Goal: Task Accomplishment & Management: Use online tool/utility

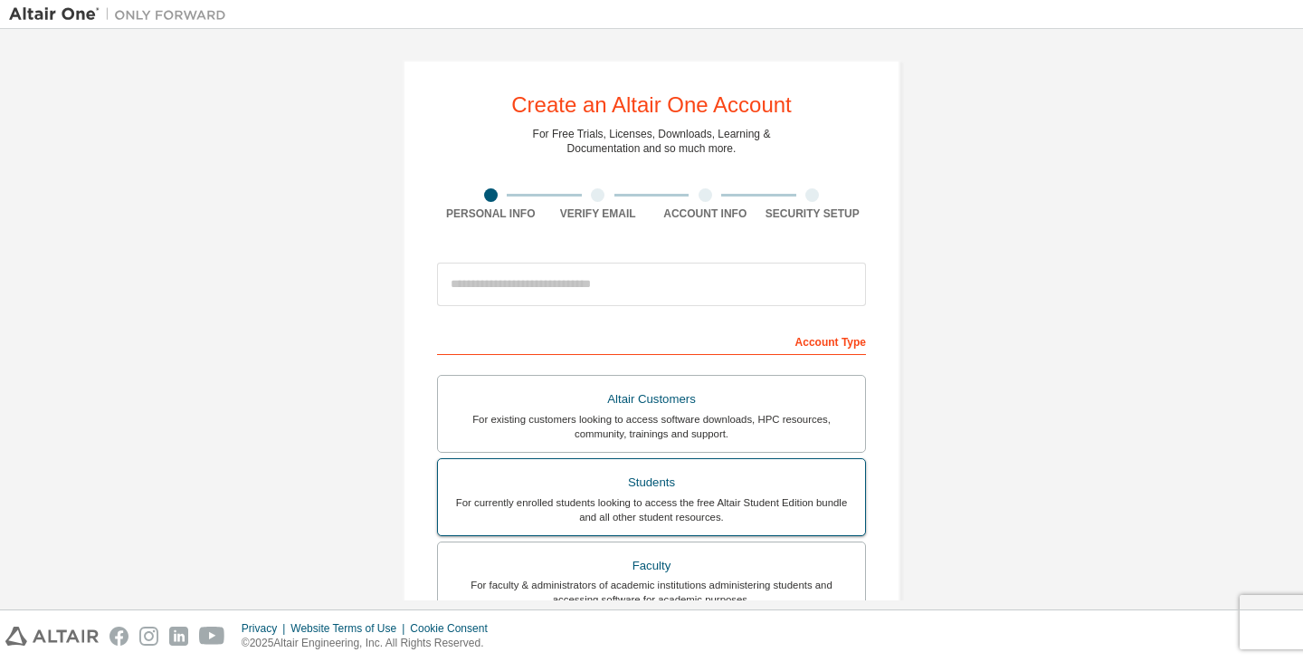
click at [648, 506] on div "For currently enrolled students looking to access the free Altair Student Editi…" at bounding box center [651, 509] width 405 height 29
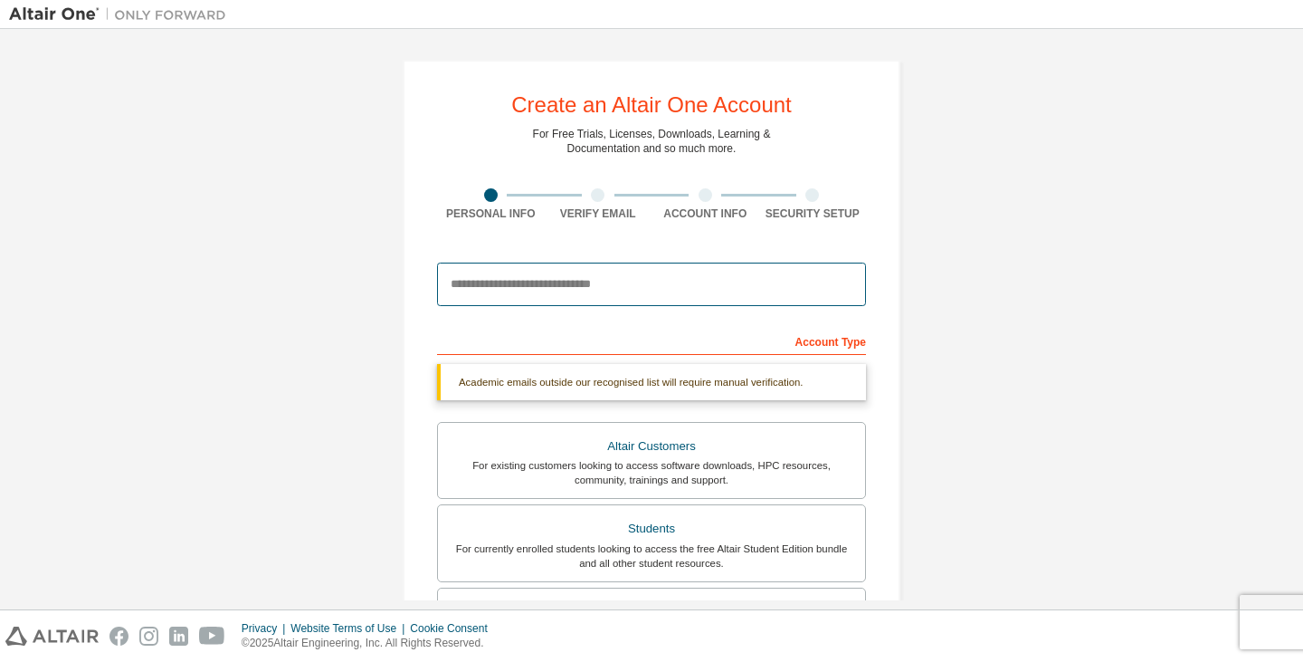
click at [494, 284] on input "email" at bounding box center [651, 283] width 429 height 43
click at [518, 291] on input "email" at bounding box center [651, 283] width 429 height 43
paste input "**********"
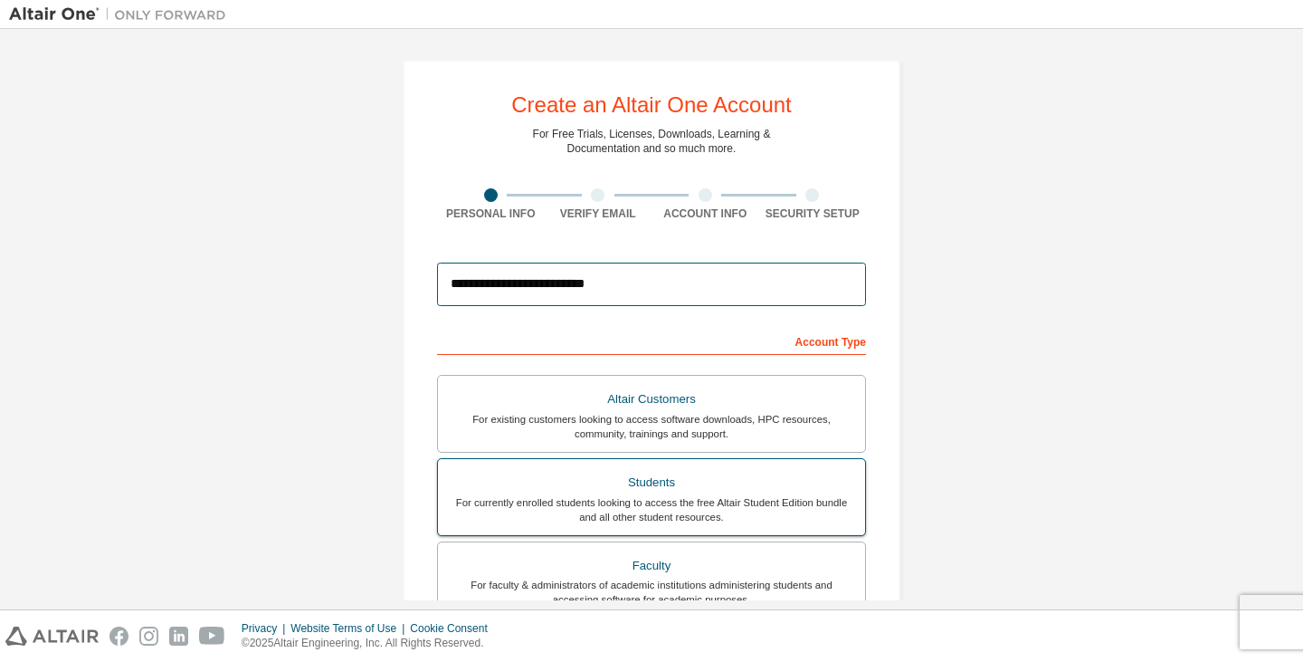
type input "**********"
click at [653, 495] on div "For currently enrolled students looking to access the free Altair Student Editi…" at bounding box center [651, 509] width 405 height 29
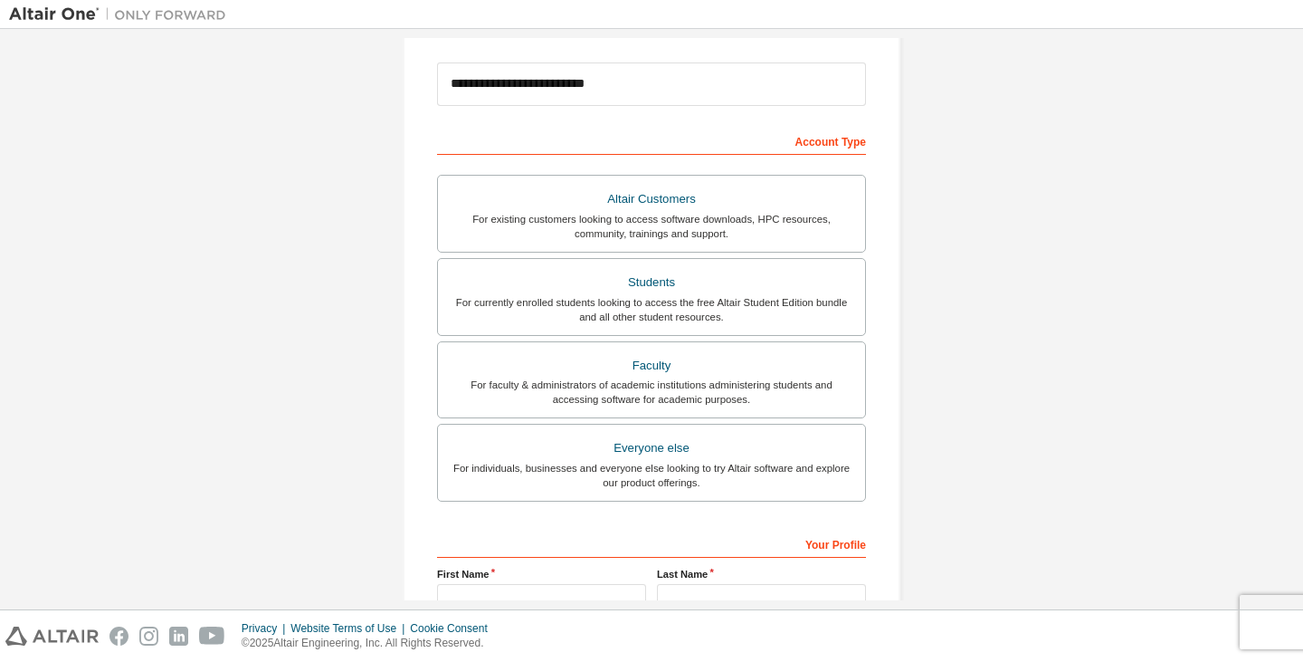
scroll to position [396, 0]
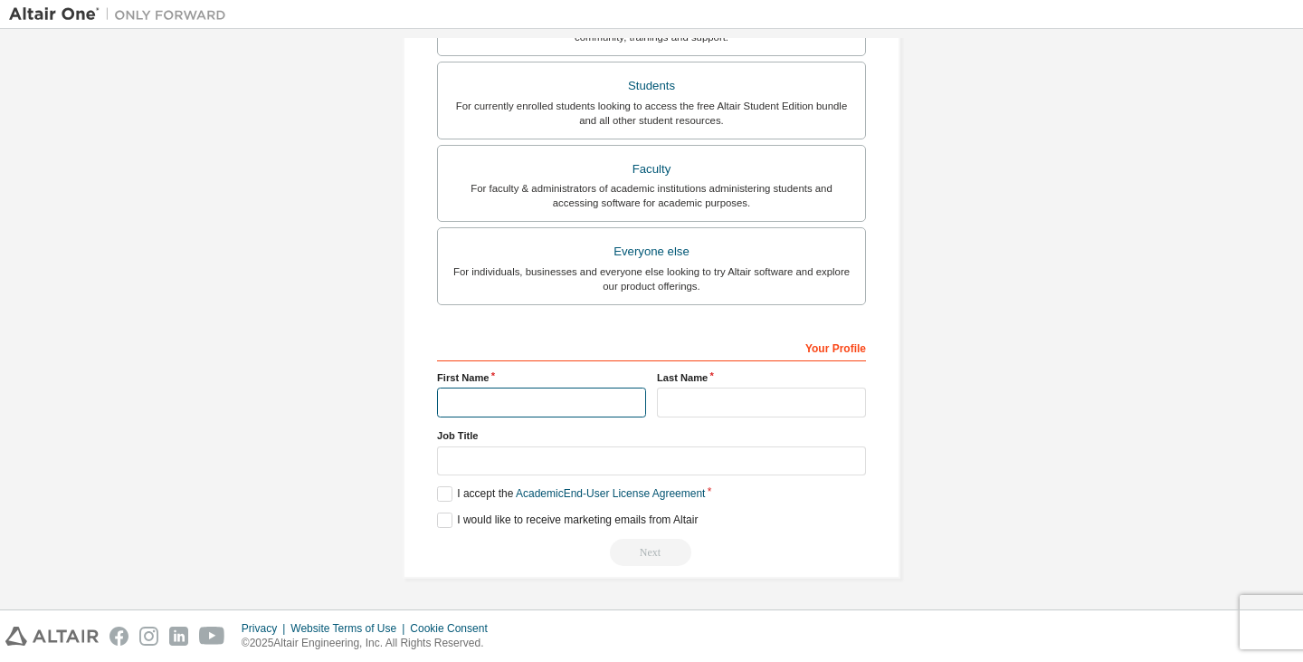
click at [488, 411] on input "text" at bounding box center [541, 402] width 209 height 30
type input "****"
type input "*********"
click at [528, 401] on input "****" at bounding box center [541, 402] width 209 height 30
click at [488, 399] on input "****" at bounding box center [541, 402] width 209 height 30
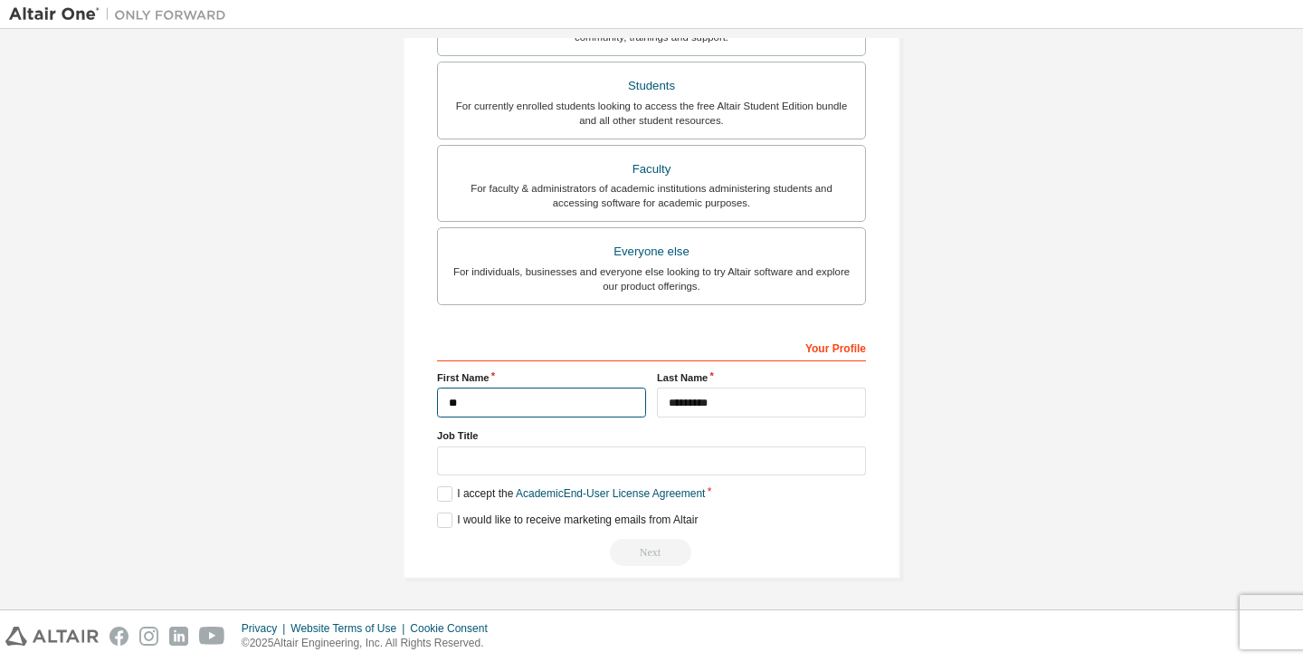
type input "*"
type input "****"
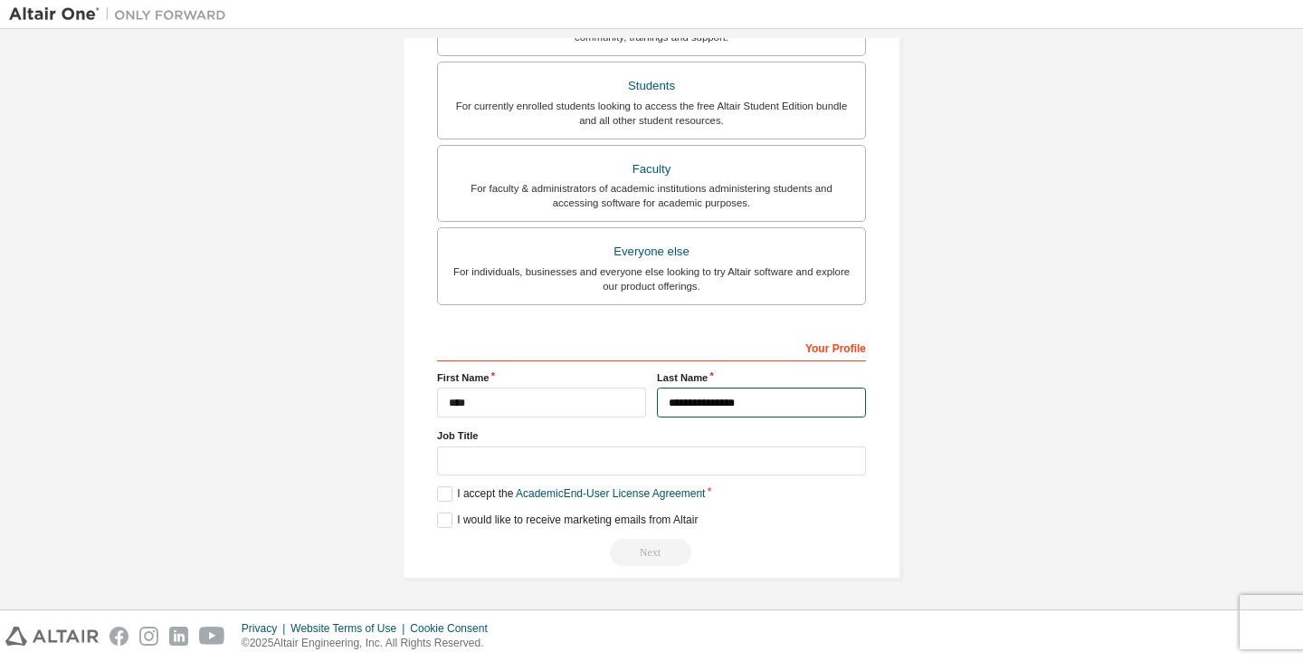
type input "**********"
click at [523, 455] on input "text" at bounding box center [651, 461] width 429 height 30
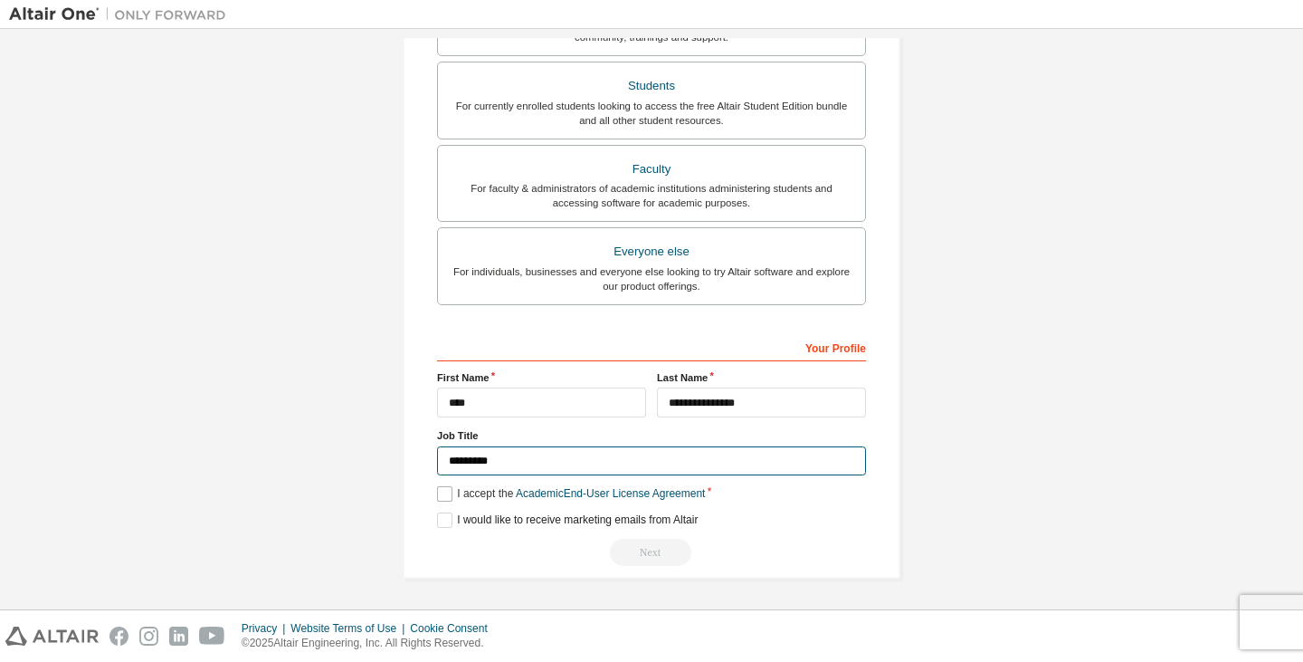
type input "*********"
click at [440, 495] on label "I accept the Academic End-User License Agreement" at bounding box center [571, 493] width 268 height 15
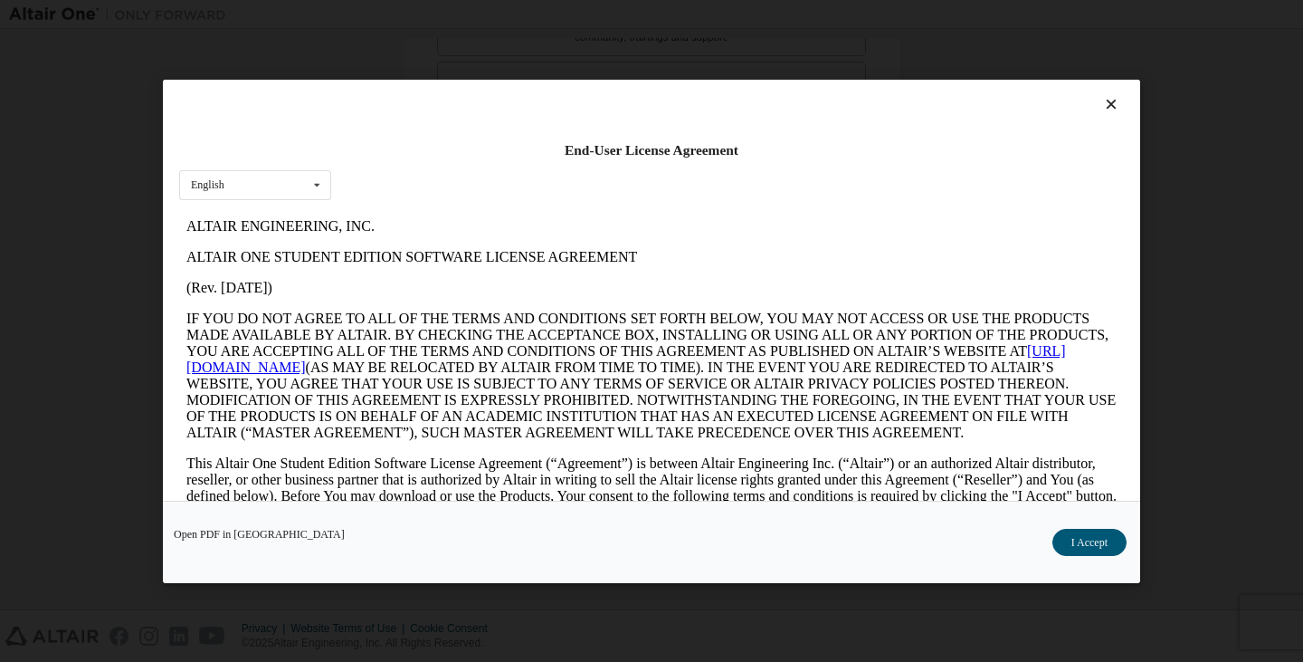
scroll to position [0, 0]
click at [436, 529] on div "Open PDF in New Tab I Accept" at bounding box center [652, 541] width 978 height 82
click at [1078, 538] on button "I Accept" at bounding box center [1090, 541] width 74 height 27
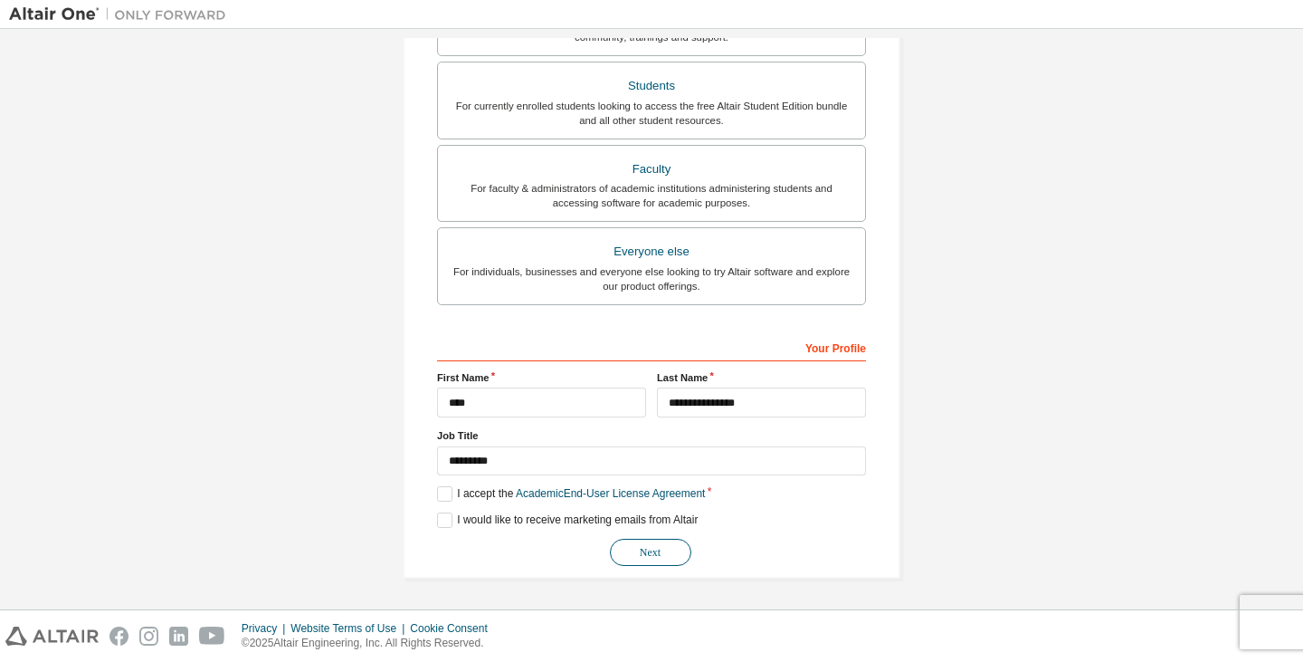
click at [651, 554] on button "Next" at bounding box center [650, 552] width 81 height 27
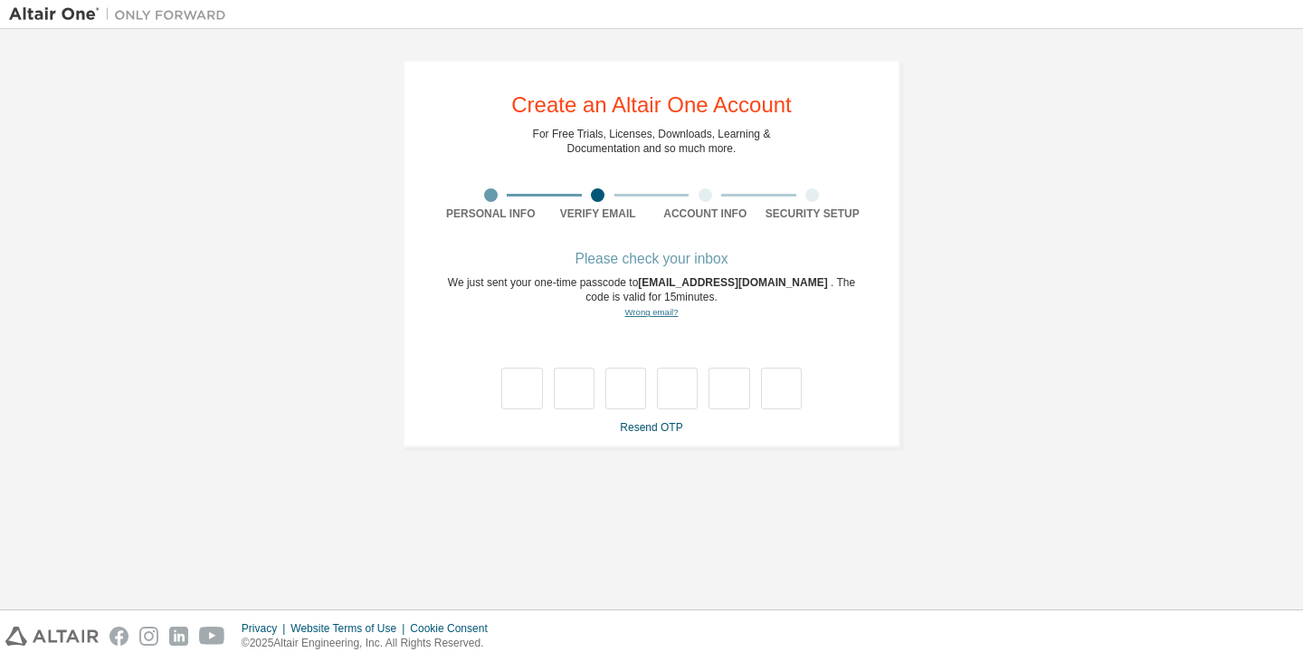
click at [655, 317] on link "Wrong email?" at bounding box center [651, 312] width 53 height 10
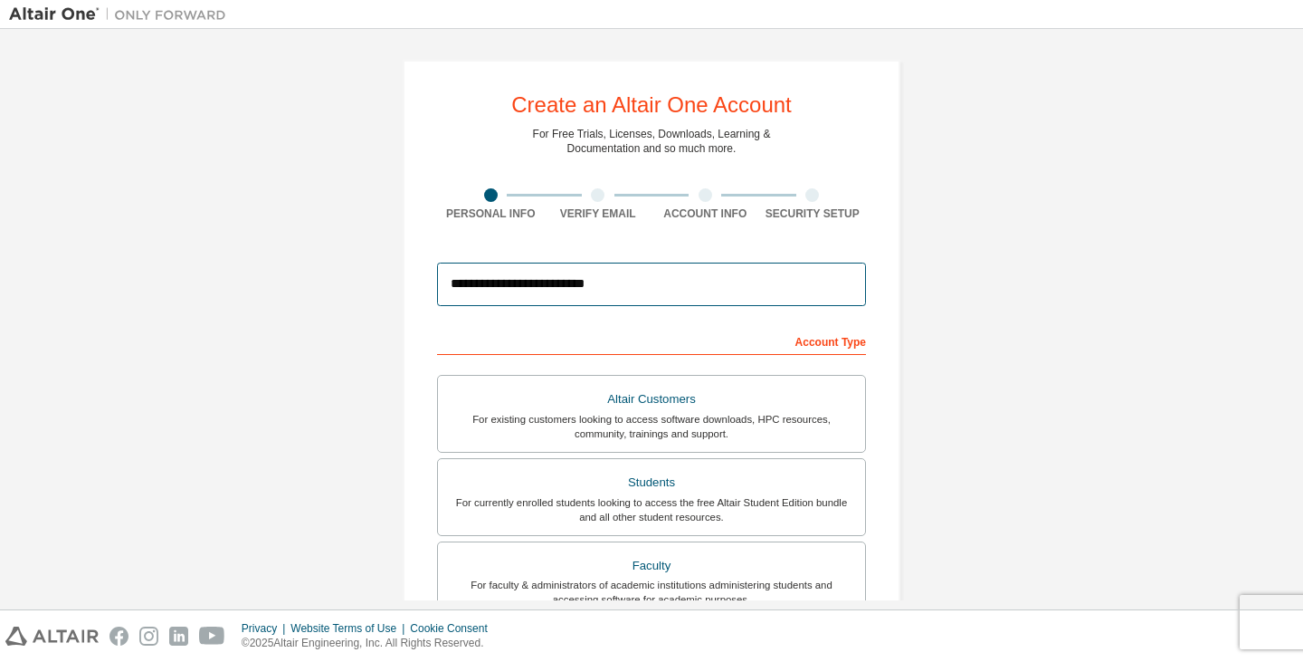
drag, startPoint x: 672, startPoint y: 291, endPoint x: 256, endPoint y: 295, distance: 416.4
click at [265, 295] on div "**********" at bounding box center [651, 517] width 1285 height 959
paste input "email"
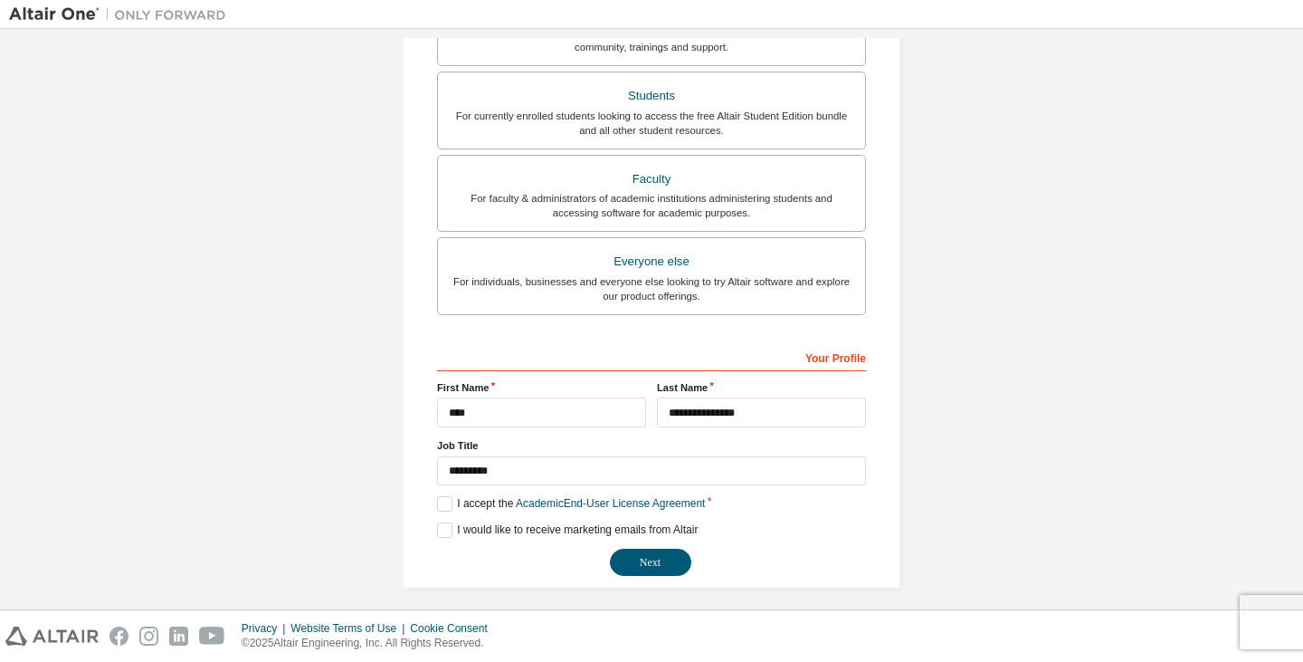
scroll to position [396, 0]
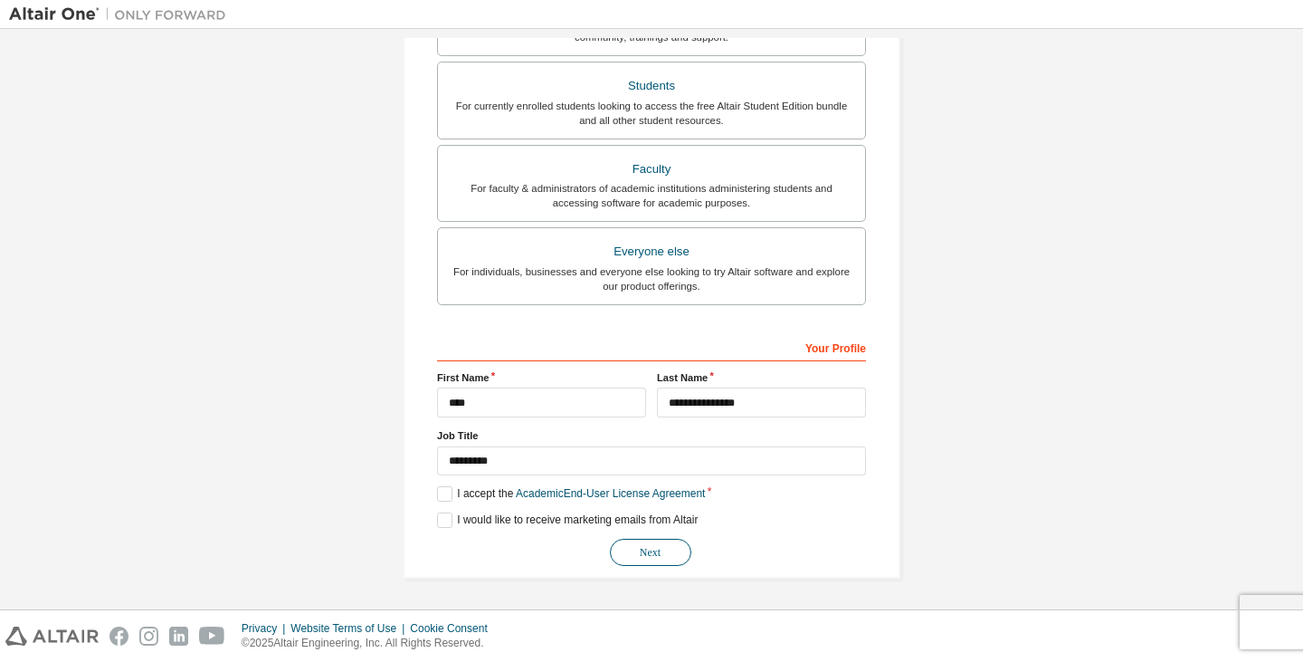
type input "**********"
click at [658, 551] on button "Next" at bounding box center [650, 552] width 81 height 27
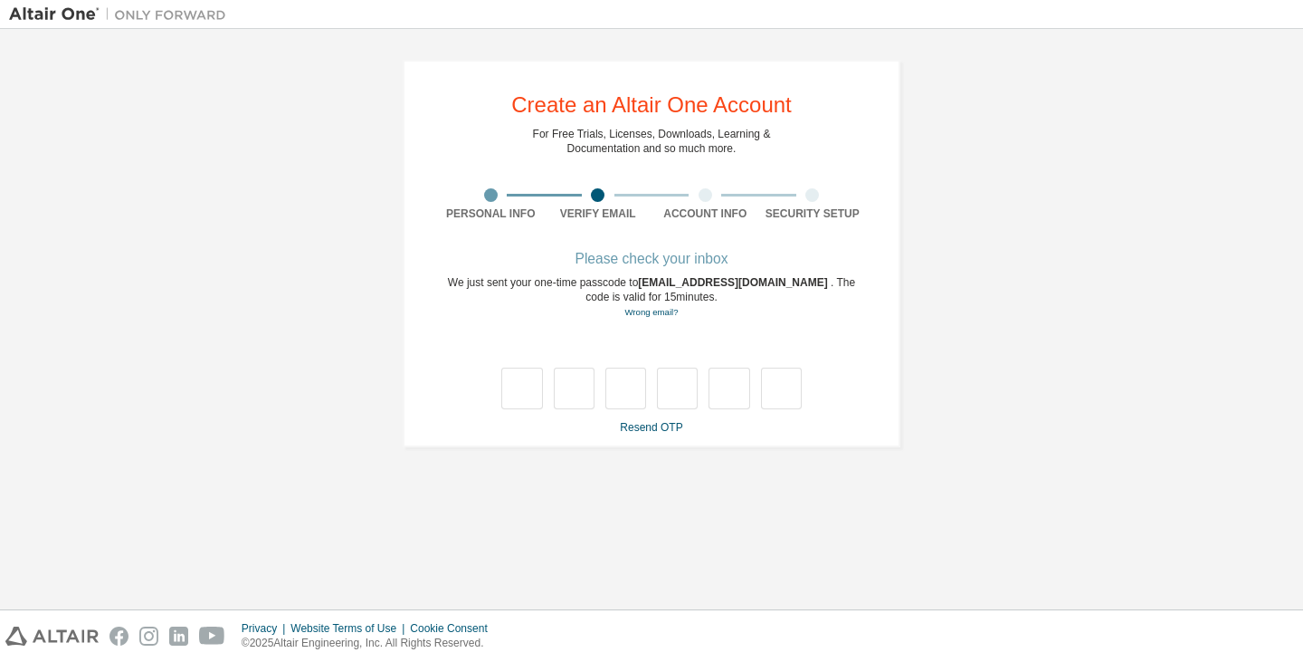
type input "*"
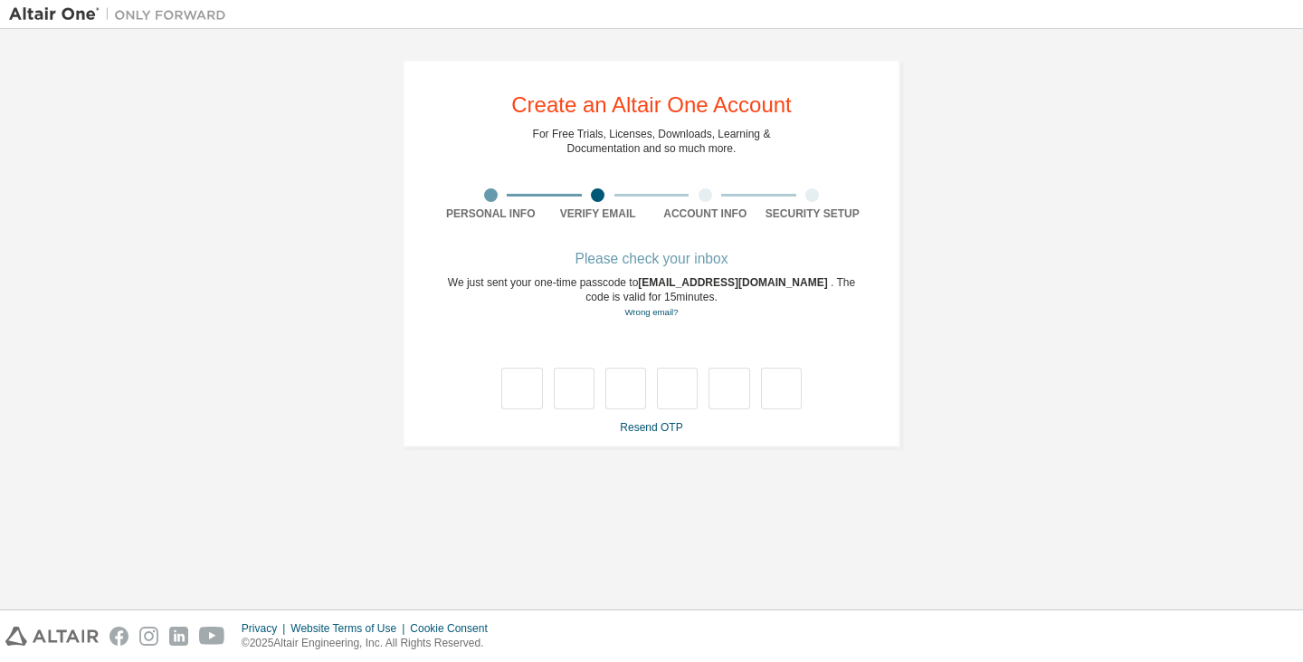
type input "*"
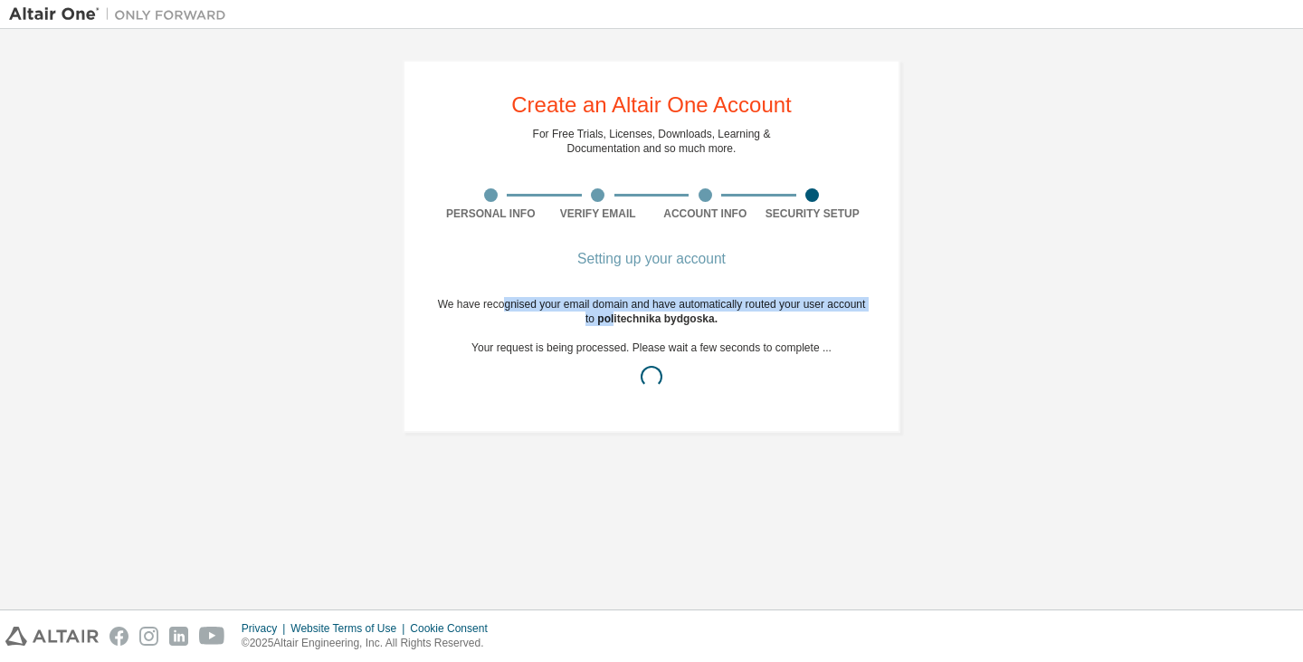
drag, startPoint x: 507, startPoint y: 309, endPoint x: 615, endPoint y: 317, distance: 108.0
click at [615, 317] on div "We have recognised your email domain and have automatically routed your user ac…" at bounding box center [651, 347] width 429 height 101
click at [443, 326] on div "We have recognised your email domain and have automatically routed your user ac…" at bounding box center [651, 347] width 429 height 101
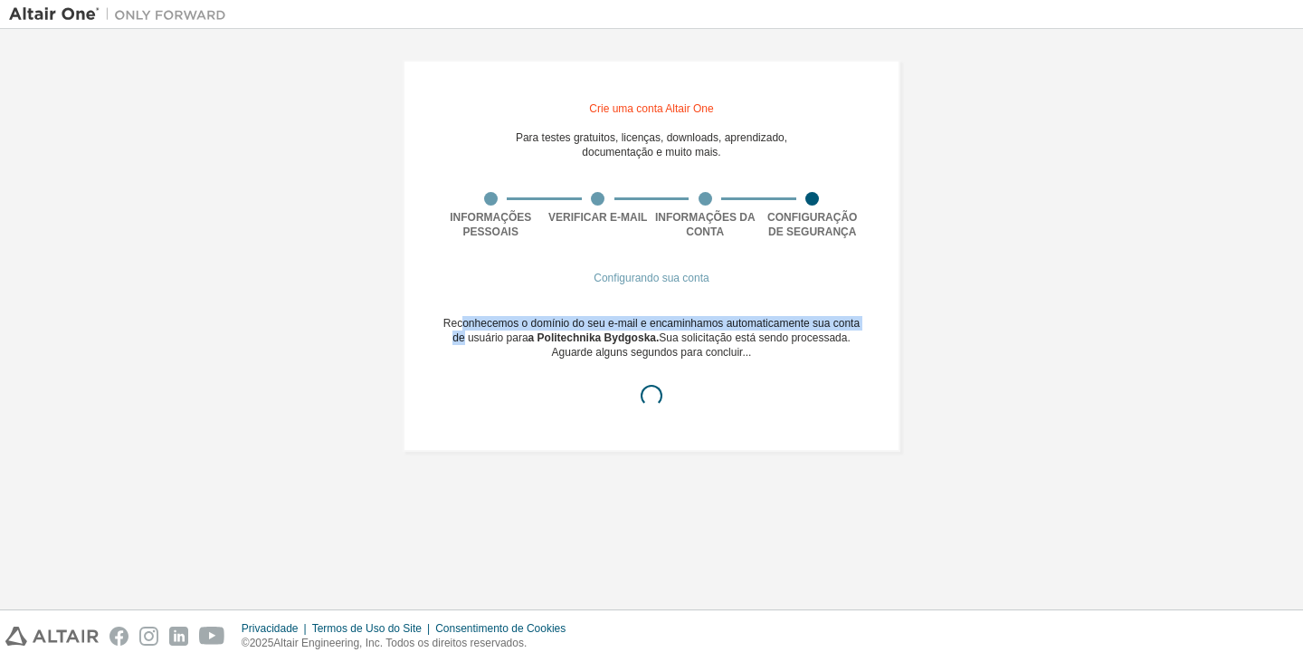
drag, startPoint x: 455, startPoint y: 329, endPoint x: 863, endPoint y: 329, distance: 408.2
click at [860, 329] on font "Reconhecemos o domínio do seu e-mail e encaminhamos automaticamente sua conta d…" at bounding box center [652, 330] width 416 height 27
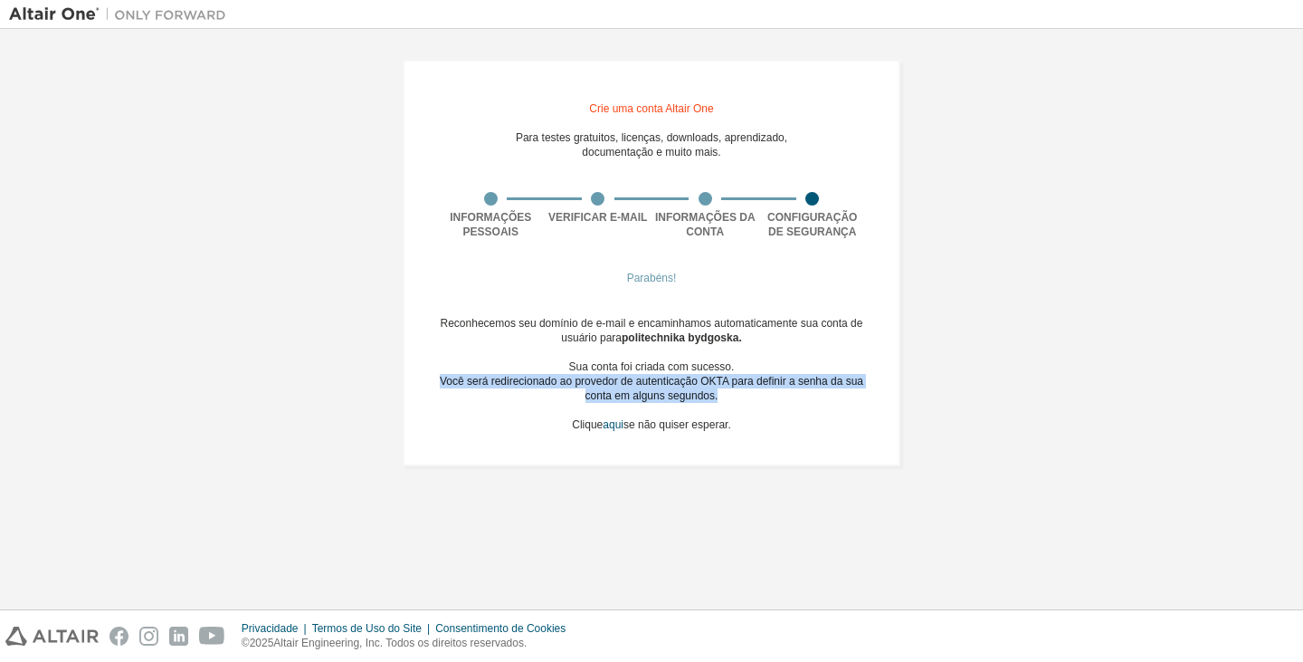
drag, startPoint x: 442, startPoint y: 381, endPoint x: 841, endPoint y: 392, distance: 399.3
click at [841, 392] on div "Você será redirecionado ao provedor de autenticação OKTA para definir a senha d…" at bounding box center [651, 388] width 429 height 29
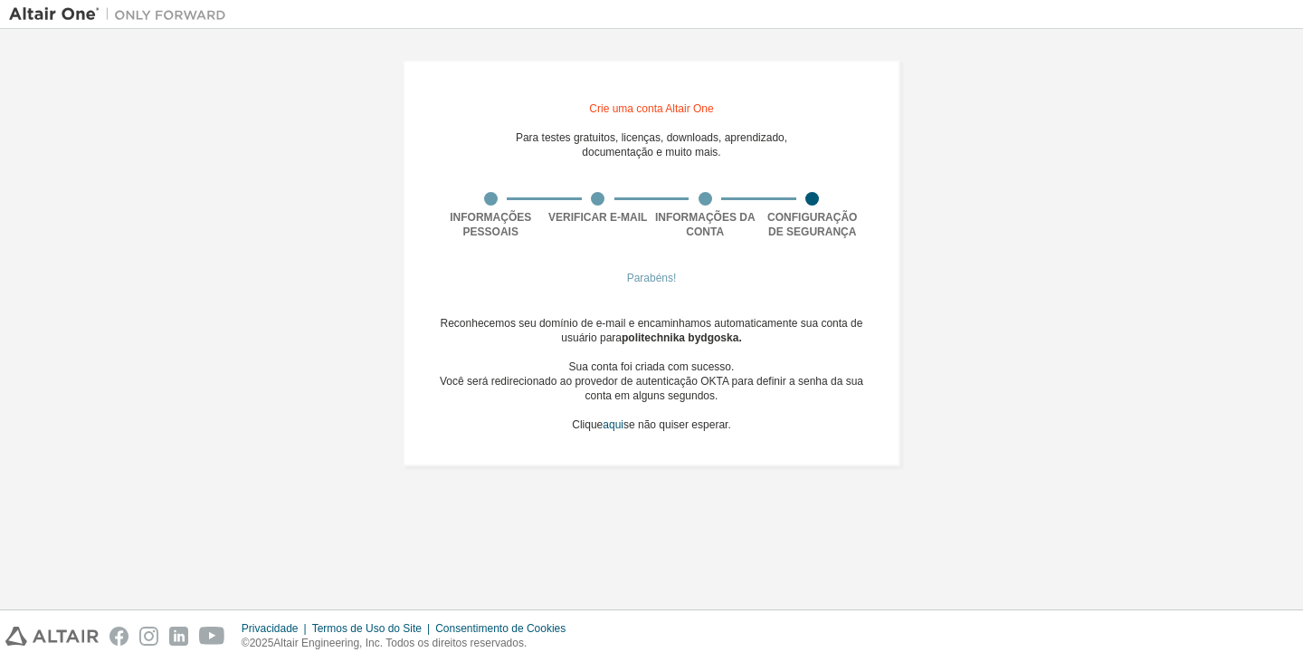
click at [514, 416] on div "Reconhecemos seu domínio de e-mail e encaminhamos automaticamente sua conta de …" at bounding box center [651, 374] width 429 height 116
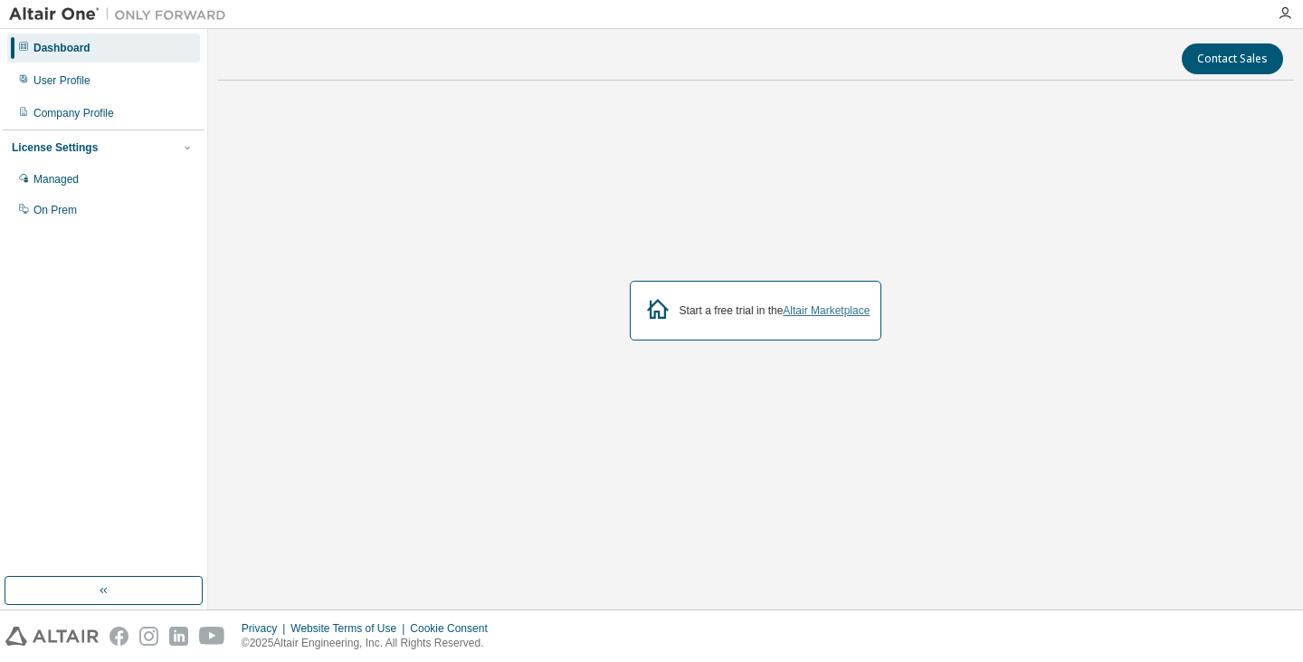
click at [828, 312] on link "Altair Marketplace" at bounding box center [826, 310] width 87 height 13
click at [56, 183] on div "Managed" at bounding box center [55, 179] width 45 height 14
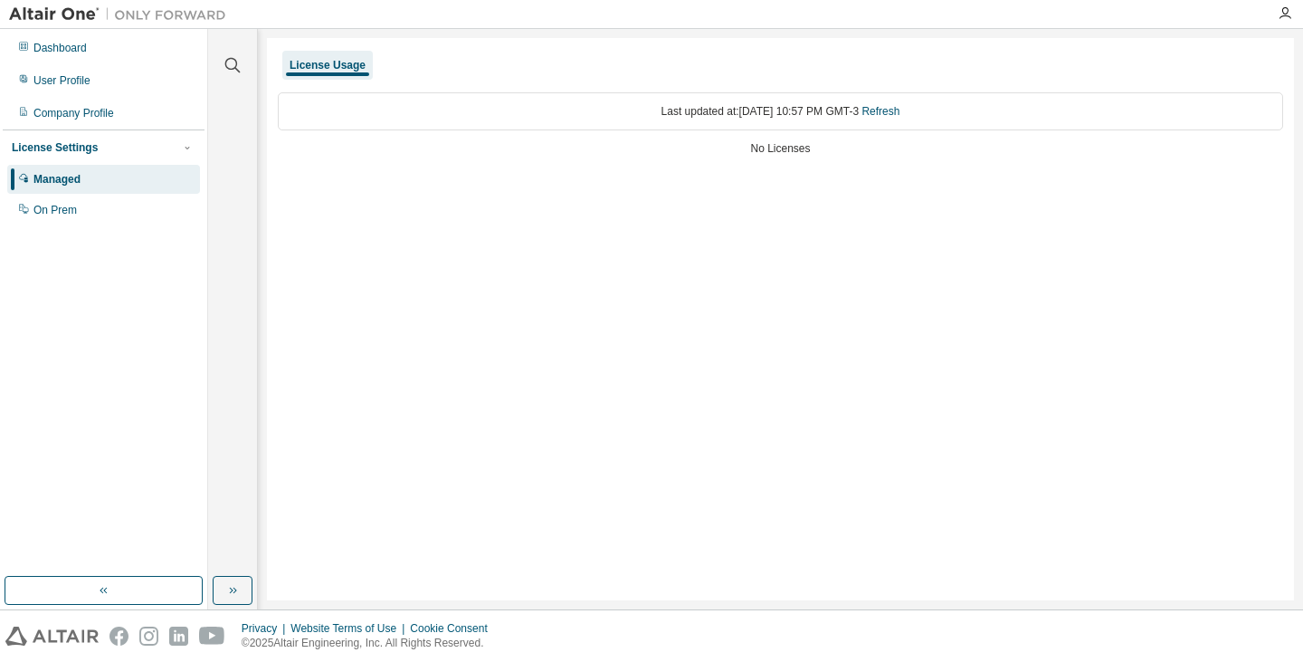
click at [348, 121] on div "Last updated at: Mon 2025-08-18 10:57 PM GMT-3 Refresh" at bounding box center [781, 111] width 1006 height 38
click at [57, 210] on div "On Prem" at bounding box center [54, 210] width 43 height 14
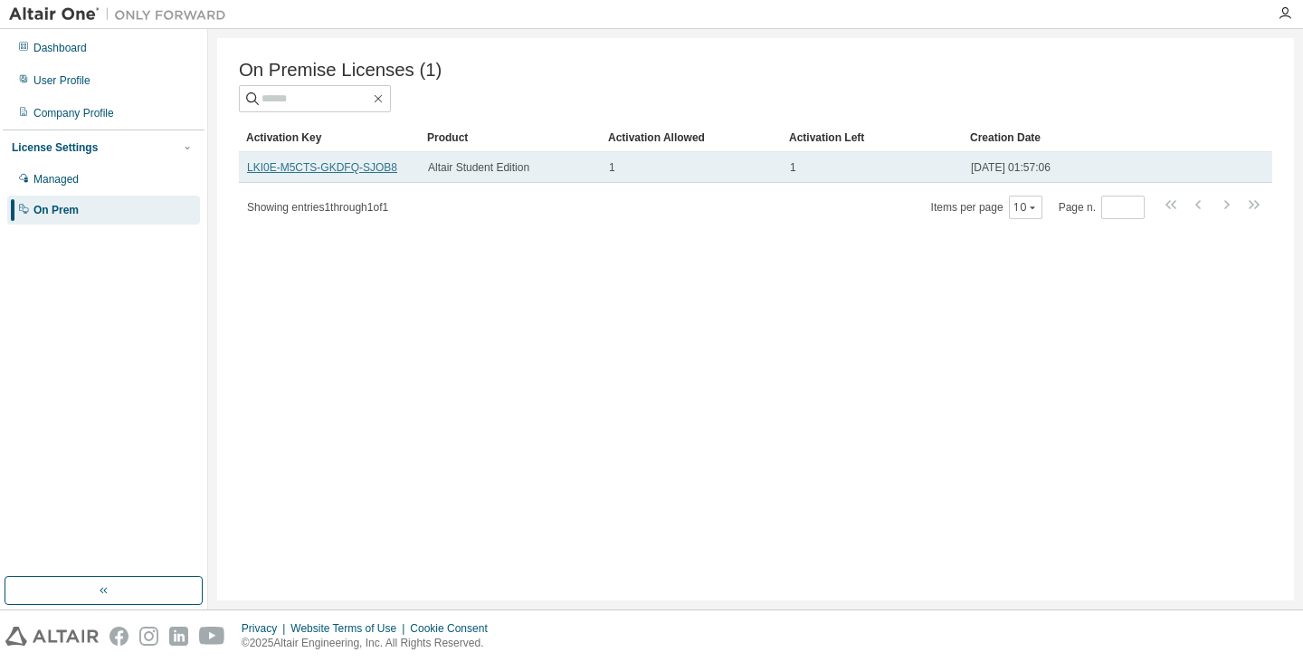
click at [329, 174] on link "LKI0E-M5CTS-GKDFQ-SJOB8" at bounding box center [322, 167] width 150 height 13
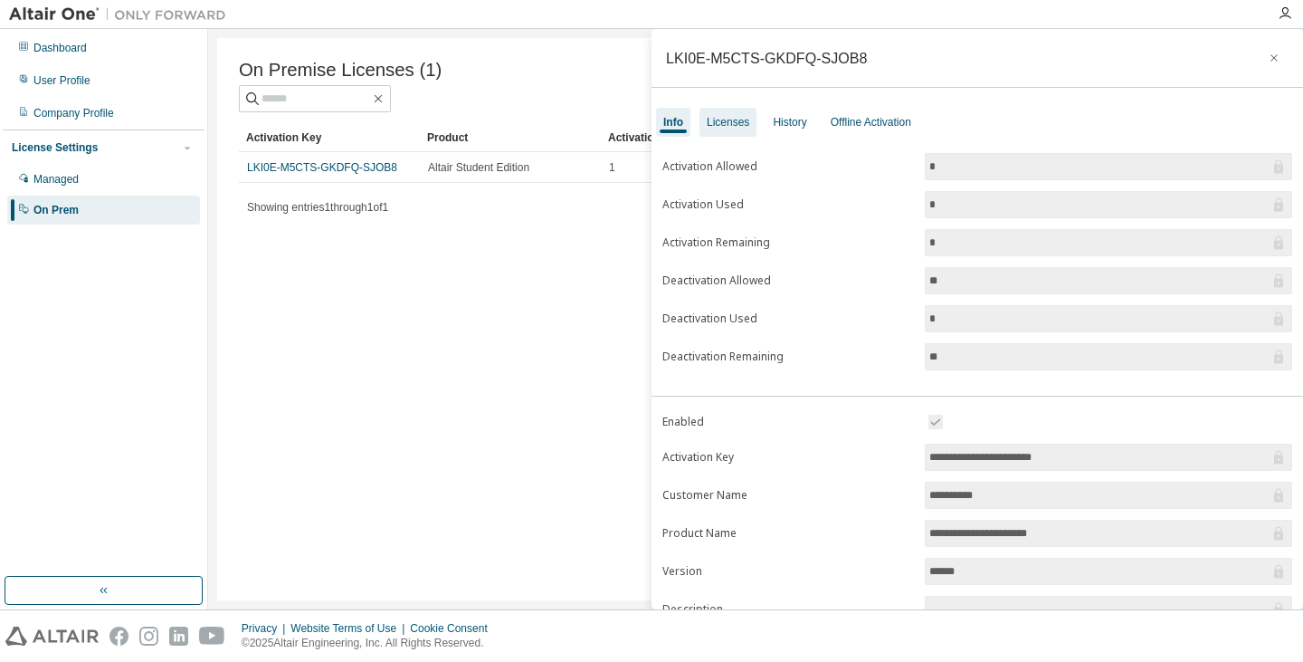
click at [725, 120] on div "Licenses" at bounding box center [728, 122] width 43 height 14
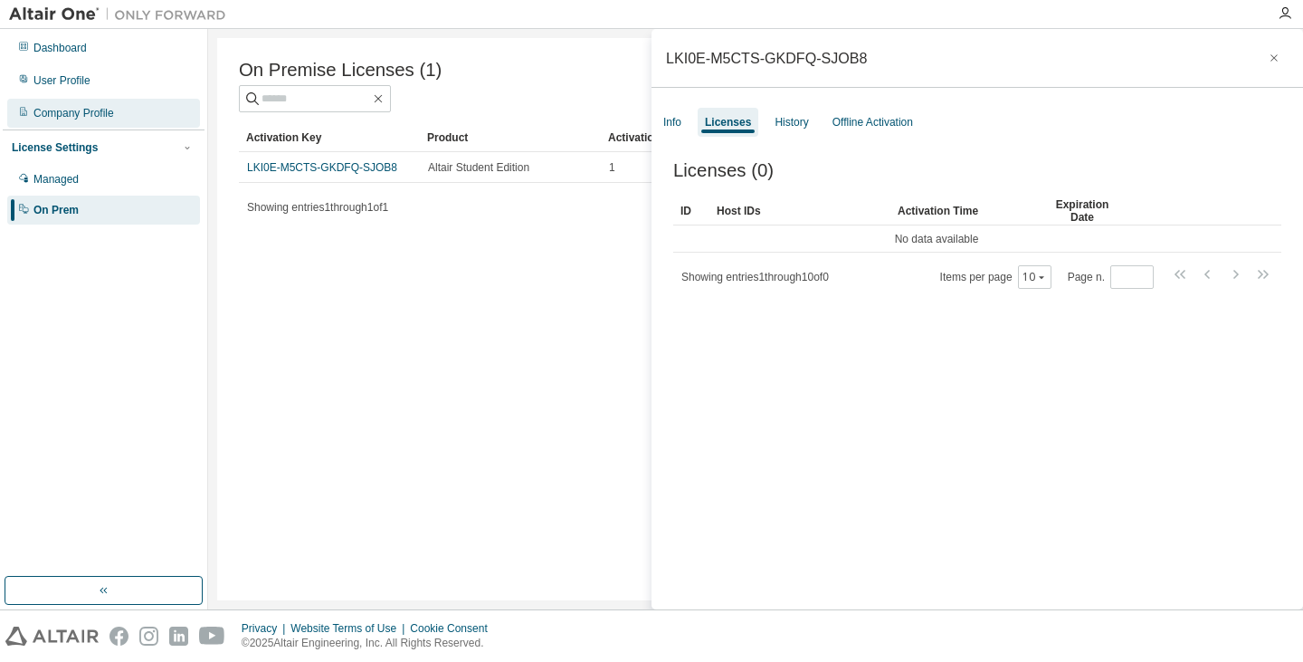
click at [69, 120] on div "Company Profile" at bounding box center [103, 113] width 193 height 29
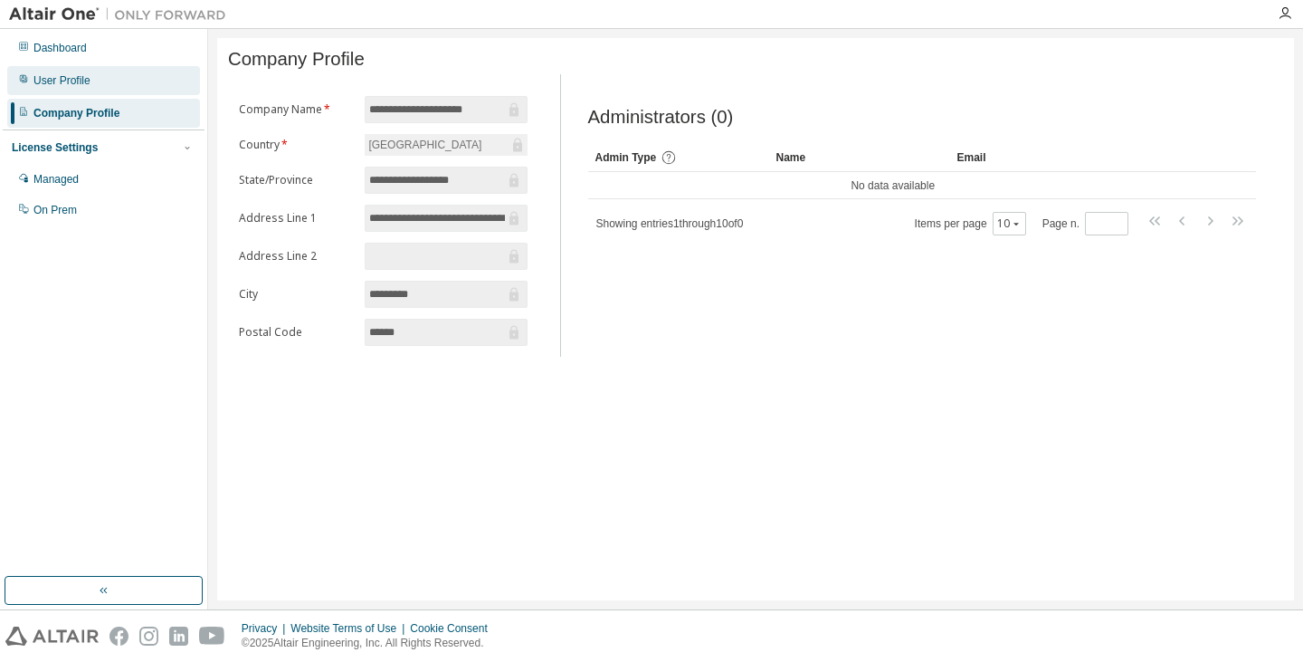
click at [61, 81] on div "User Profile" at bounding box center [61, 80] width 57 height 14
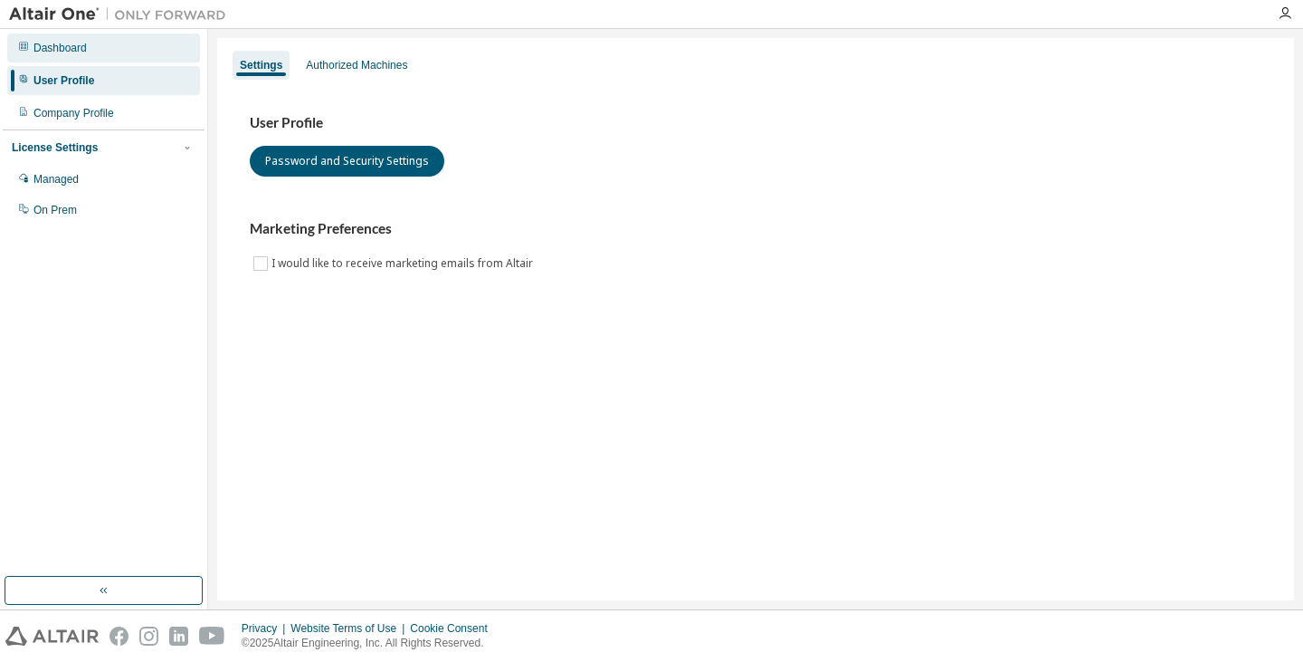
click at [71, 48] on div "Dashboard" at bounding box center [59, 48] width 53 height 14
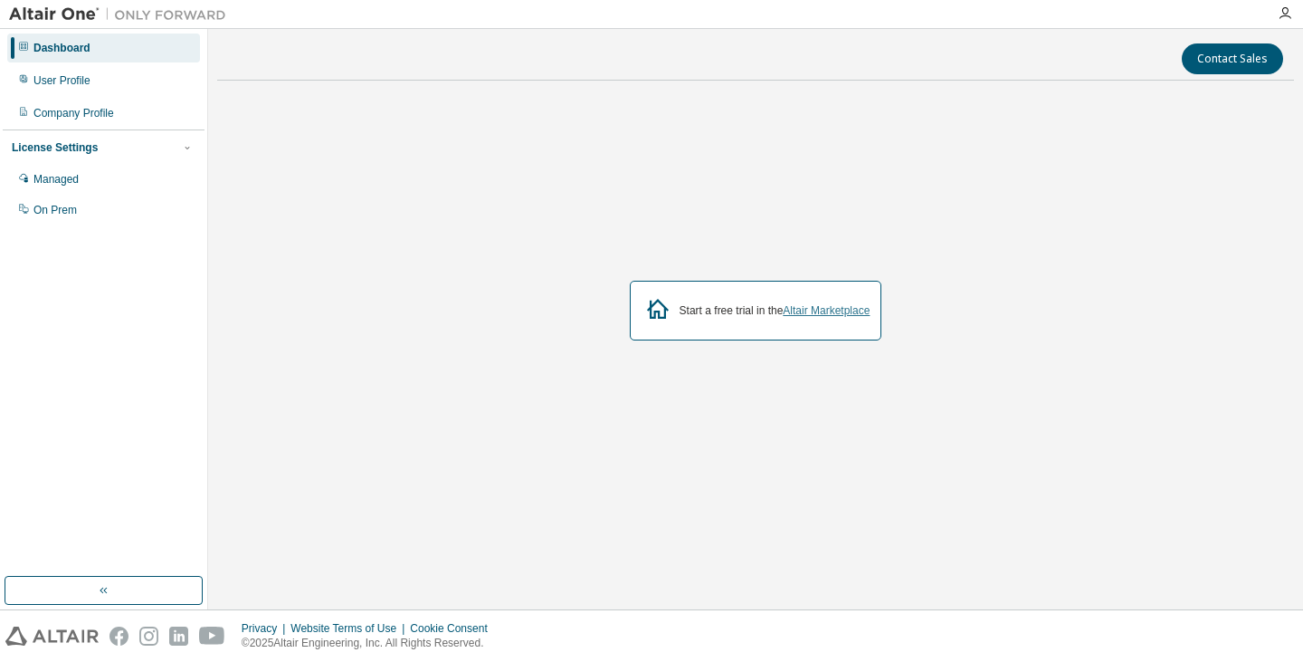
click at [824, 314] on link "Altair Marketplace" at bounding box center [826, 310] width 87 height 13
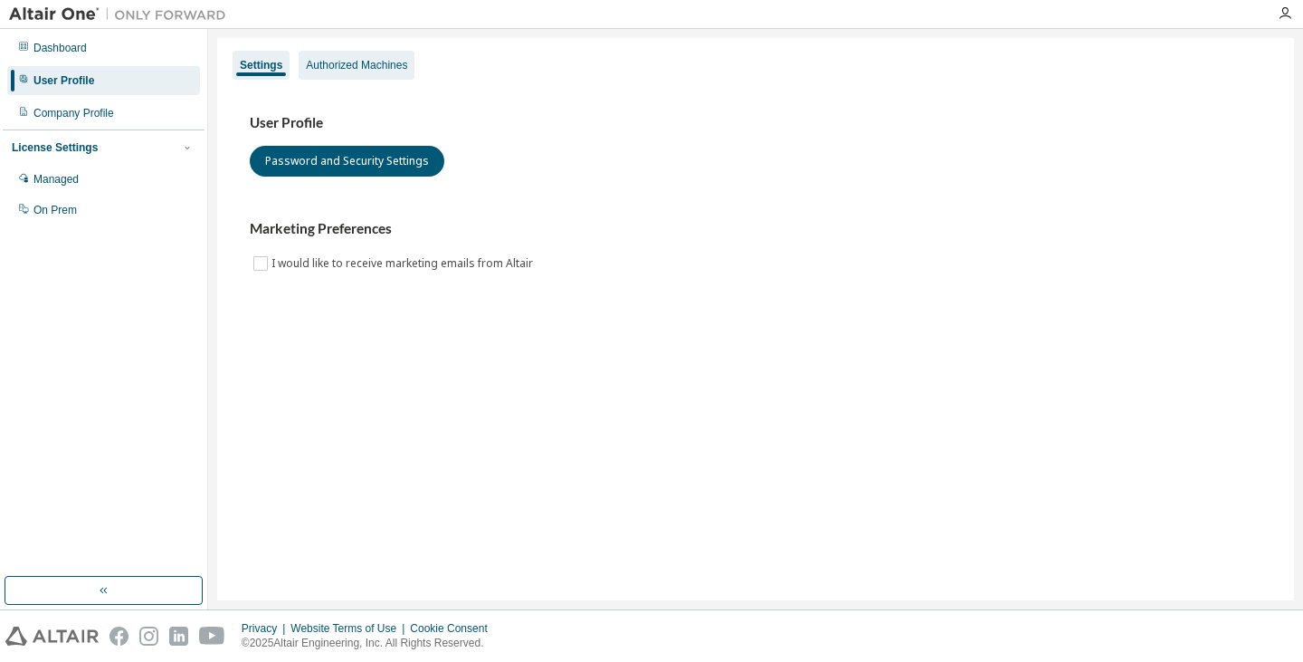
click at [334, 64] on div "Authorized Machines" at bounding box center [356, 65] width 101 height 14
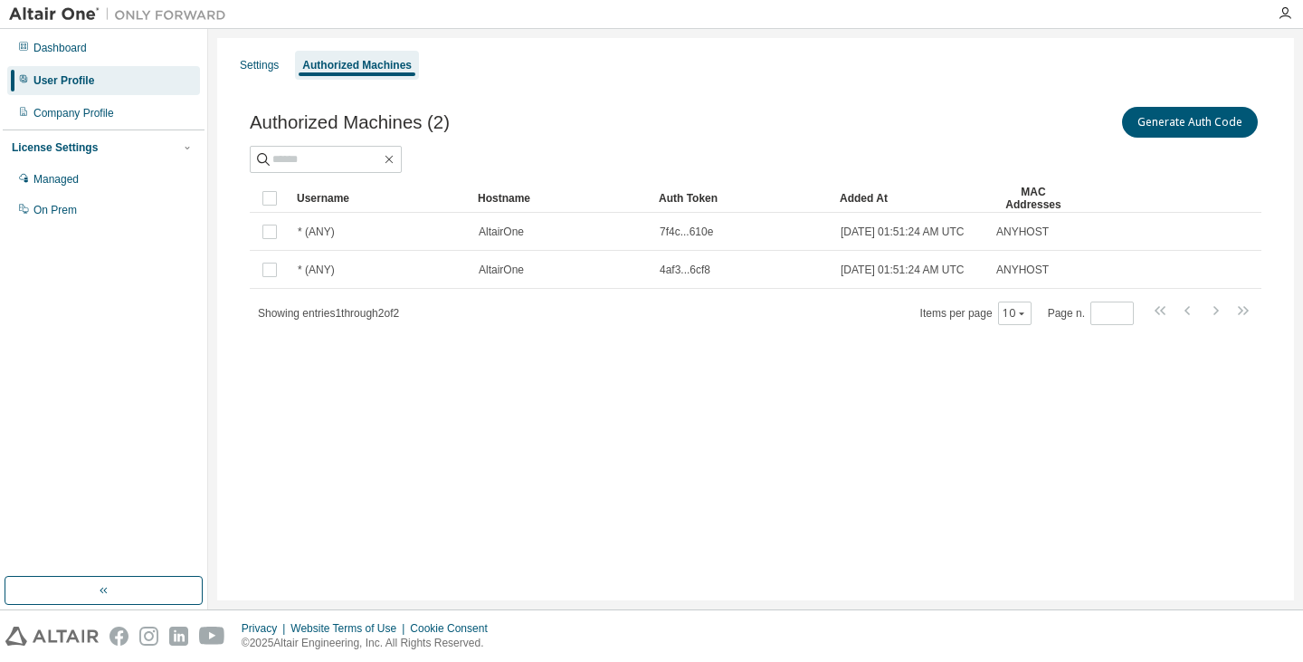
click at [1, 460] on div "Dashboard User Profile Company Profile License Settings Managed On Prem" at bounding box center [104, 319] width 208 height 580
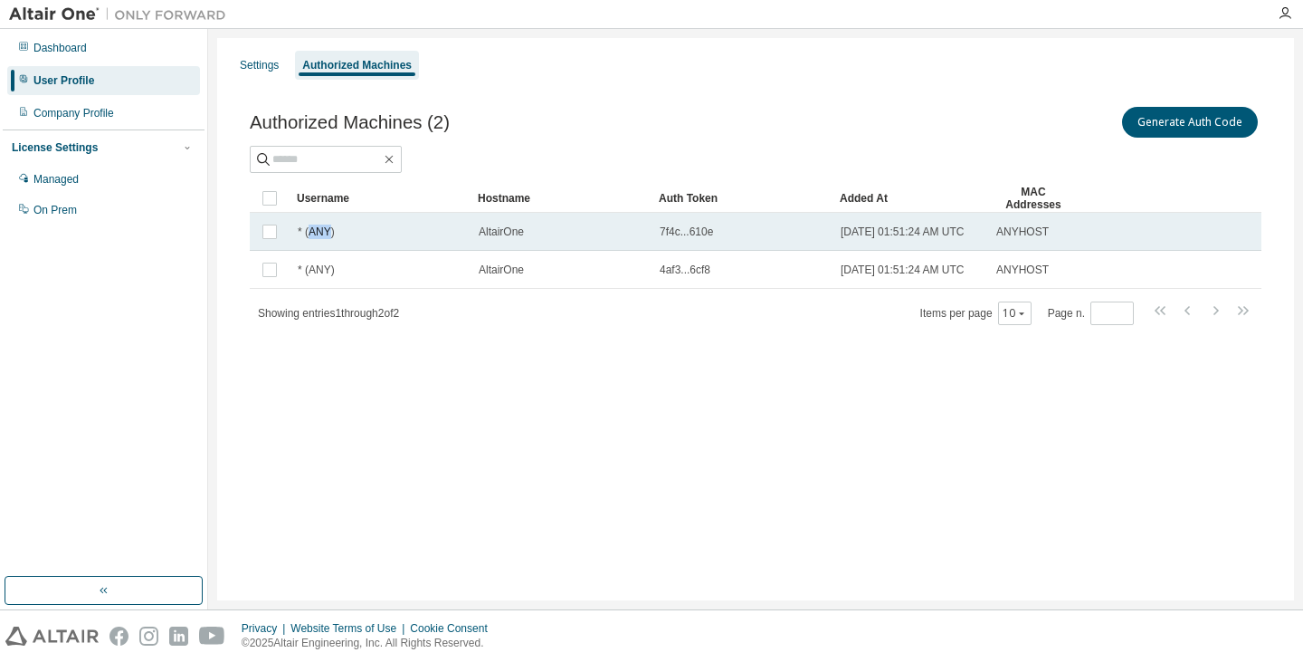
drag, startPoint x: 310, startPoint y: 234, endPoint x: 329, endPoint y: 235, distance: 19.1
click at [329, 235] on span "* (ANY)" at bounding box center [316, 231] width 37 height 14
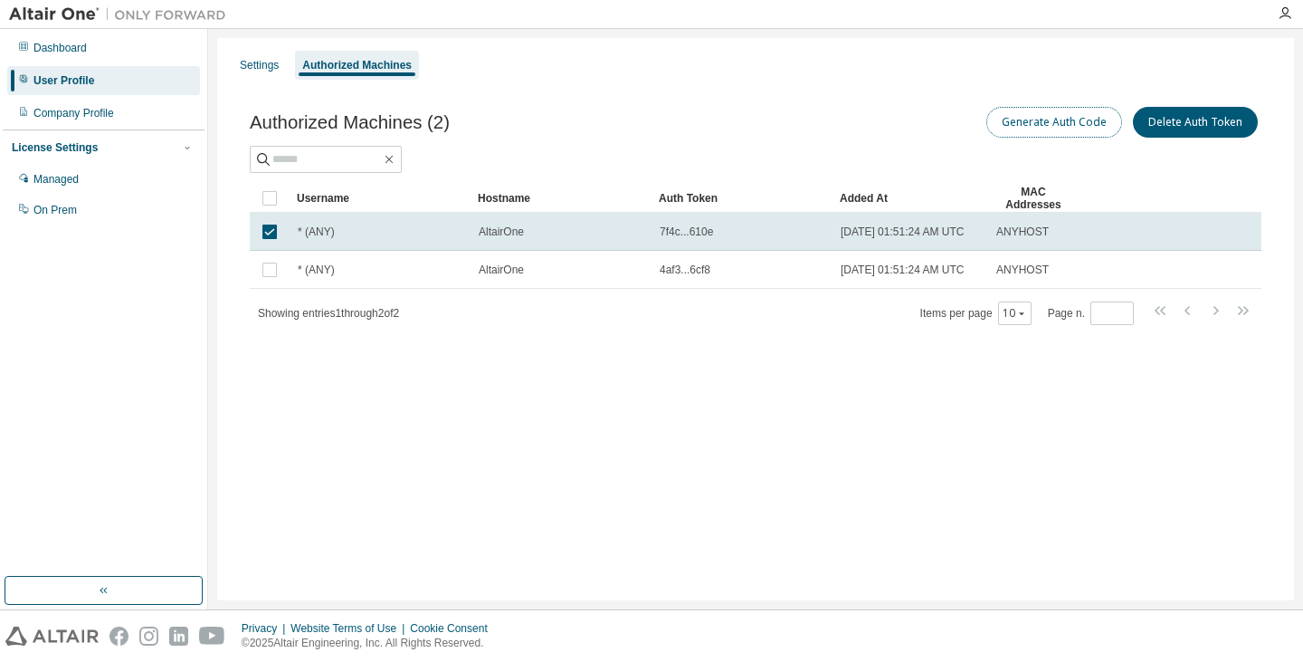
click at [1070, 122] on button "Generate Auth Code" at bounding box center [1055, 122] width 136 height 31
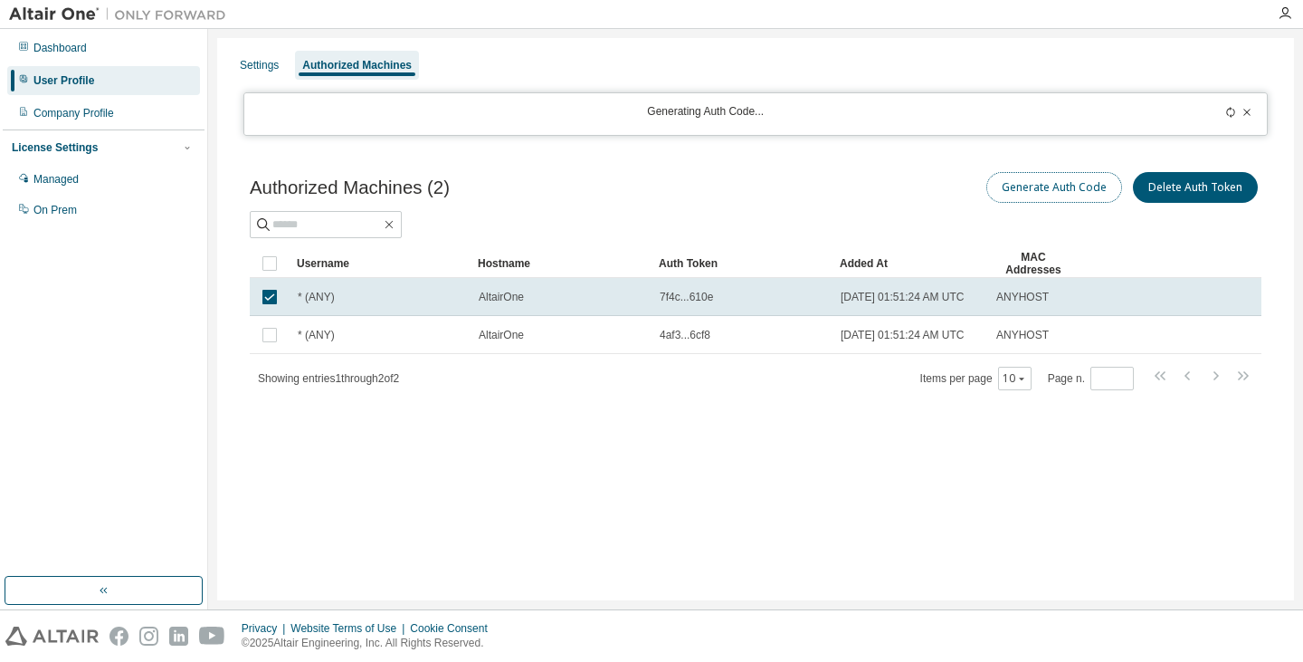
click at [1056, 176] on button "Generate Auth Code" at bounding box center [1055, 187] width 136 height 31
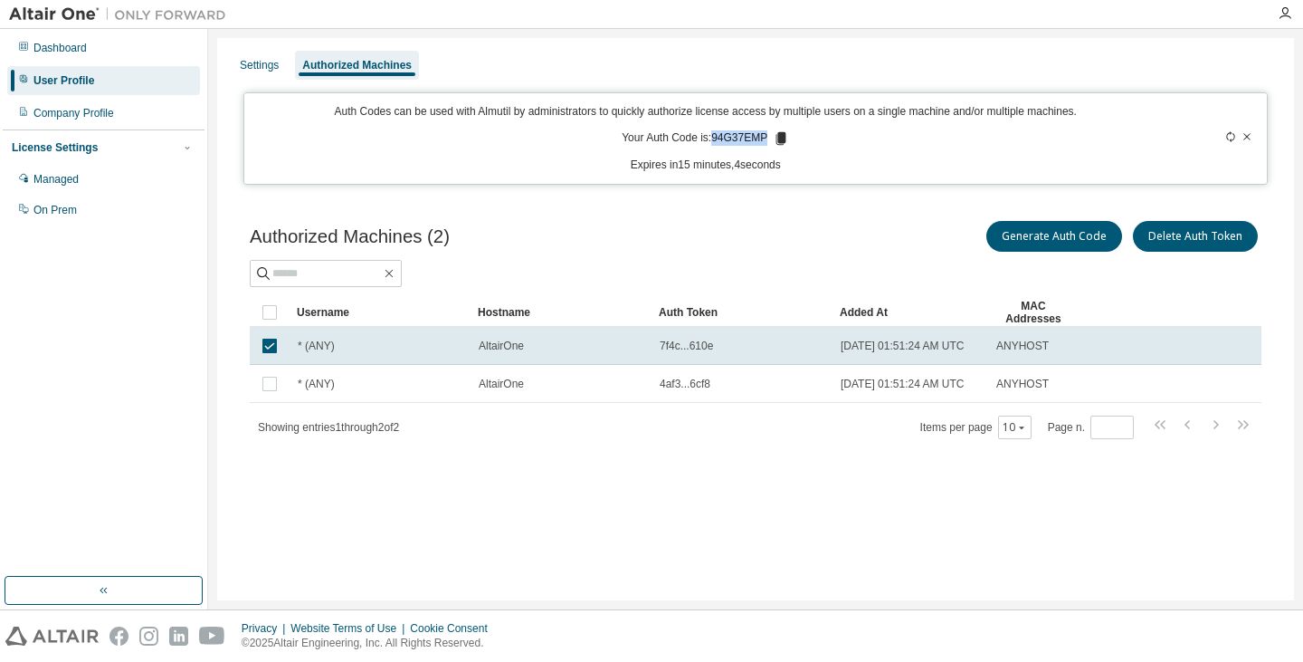
drag, startPoint x: 716, startPoint y: 139, endPoint x: 770, endPoint y: 138, distance: 54.3
click at [770, 138] on p "Your Auth Code is: 94G37EMP" at bounding box center [705, 138] width 167 height 16
copy p "94G37EMP"
click at [1159, 65] on div "Settings Authorized Machines" at bounding box center [755, 65] width 1055 height 33
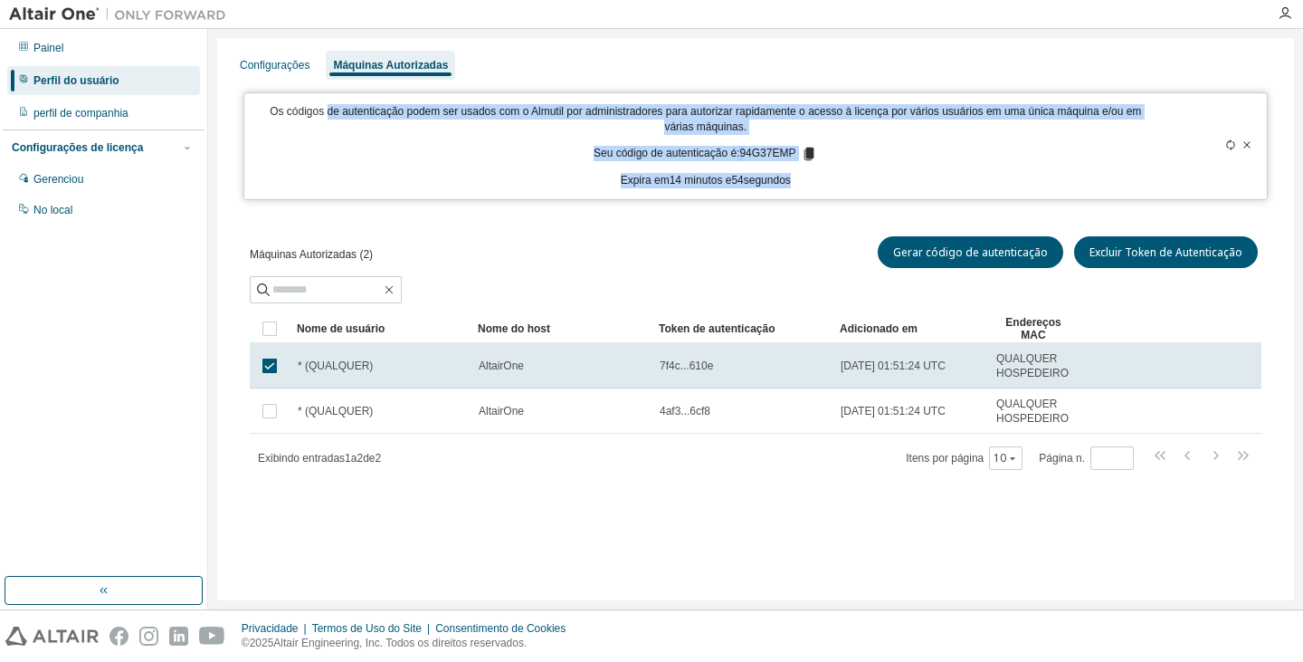
drag, startPoint x: 316, startPoint y: 111, endPoint x: 1207, endPoint y: 114, distance: 891.5
click at [1207, 114] on div "Os códigos de autenticação podem ser usados com o Almutil por administradores p…" at bounding box center [755, 146] width 1024 height 108
click at [1073, 128] on p "Os códigos de autenticação podem ser usados com o Almutil por administradores p…" at bounding box center [705, 119] width 901 height 31
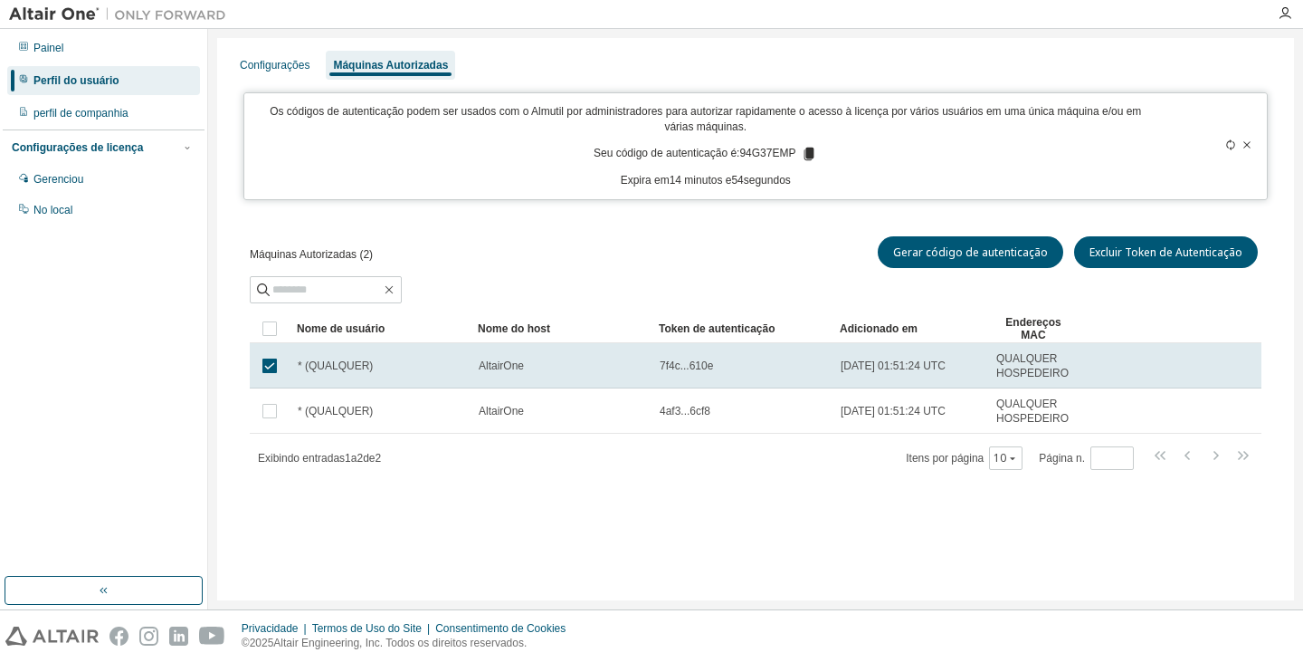
click at [1188, 67] on div "Configurações Máquinas Autorizadas" at bounding box center [755, 65] width 1055 height 33
click at [1283, 9] on icon "button" at bounding box center [1285, 13] width 14 height 14
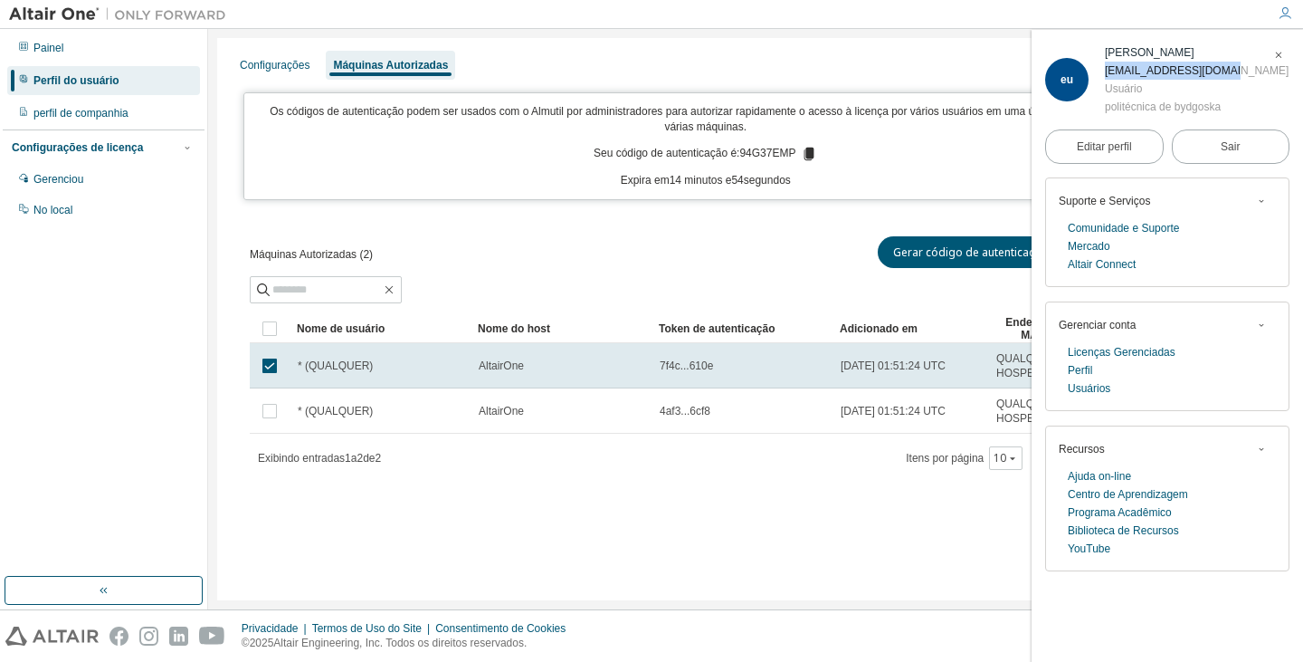
drag, startPoint x: 1106, startPoint y: 72, endPoint x: 1220, endPoint y: 72, distance: 114.0
click at [1220, 72] on div "[EMAIL_ADDRESS][DOMAIN_NAME]" at bounding box center [1197, 71] width 184 height 18
copy font "[EMAIL_ADDRESS][DOMAIN_NAME]"
click at [815, 251] on div "Gerar código de autenticação Excluir Token de Autenticação" at bounding box center [1009, 252] width 506 height 39
click at [1277, 57] on icon "button" at bounding box center [1278, 55] width 11 height 11
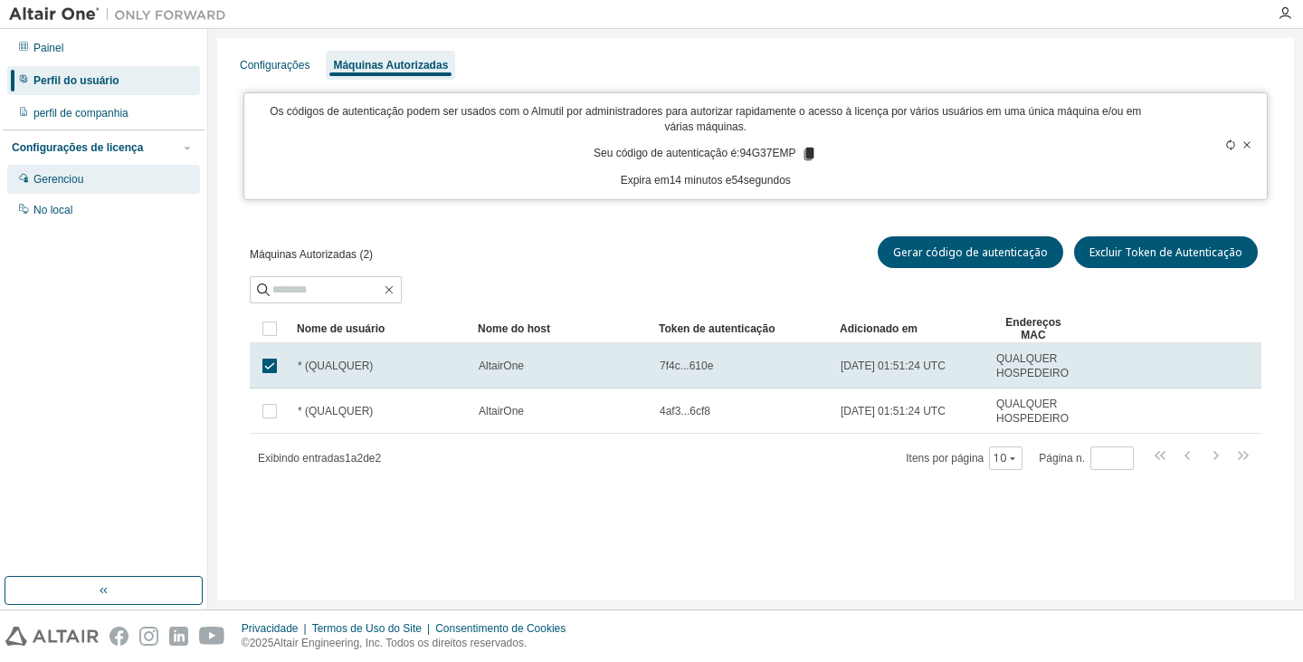
click at [40, 185] on font "Gerenciou" at bounding box center [58, 179] width 50 height 13
